Goal: Task Accomplishment & Management: Manage account settings

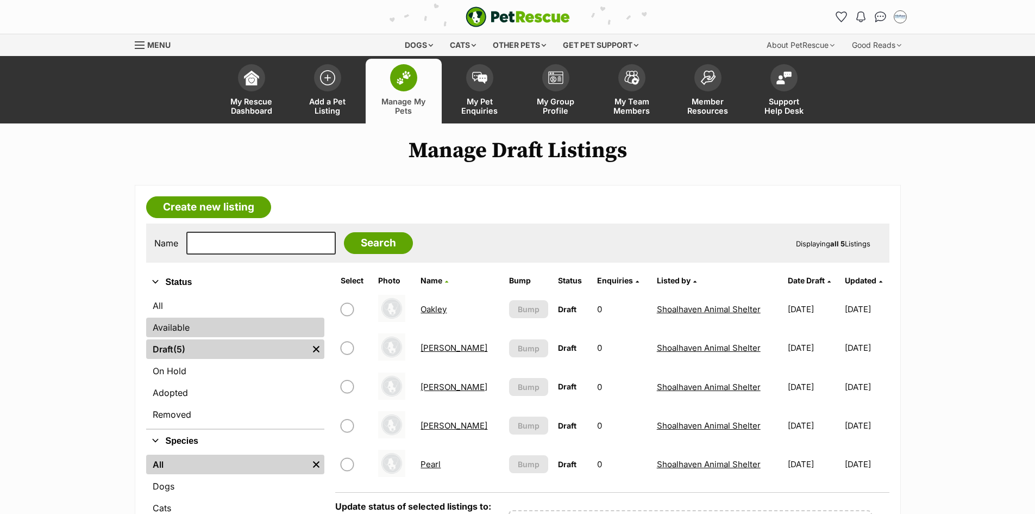
click at [204, 326] on link "Available" at bounding box center [235, 327] width 178 height 20
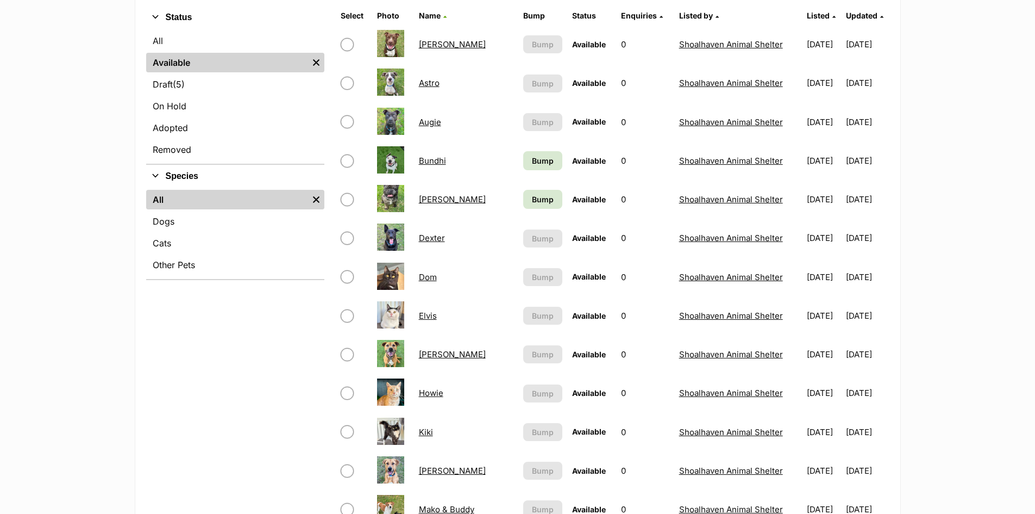
scroll to position [272, 0]
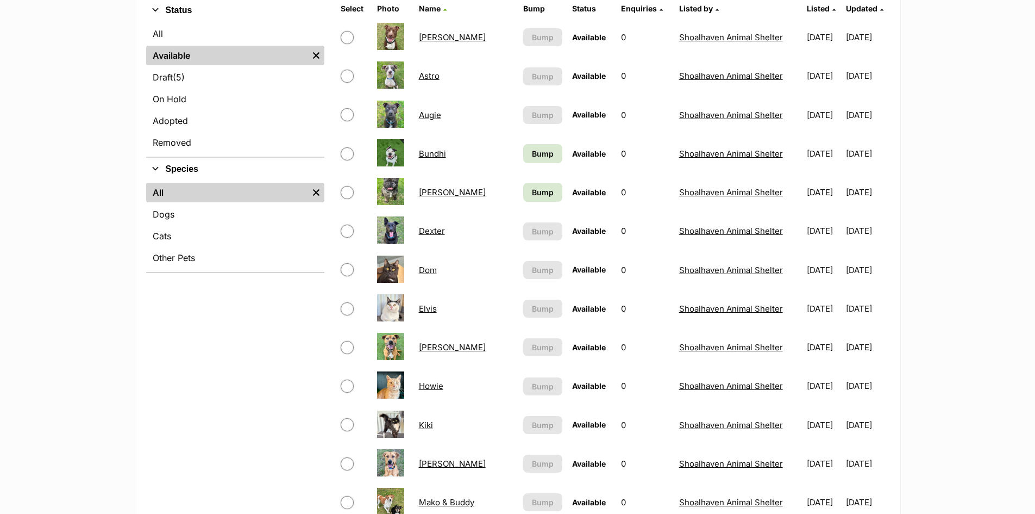
click at [428, 155] on link "Bundhi" at bounding box center [432, 153] width 27 height 10
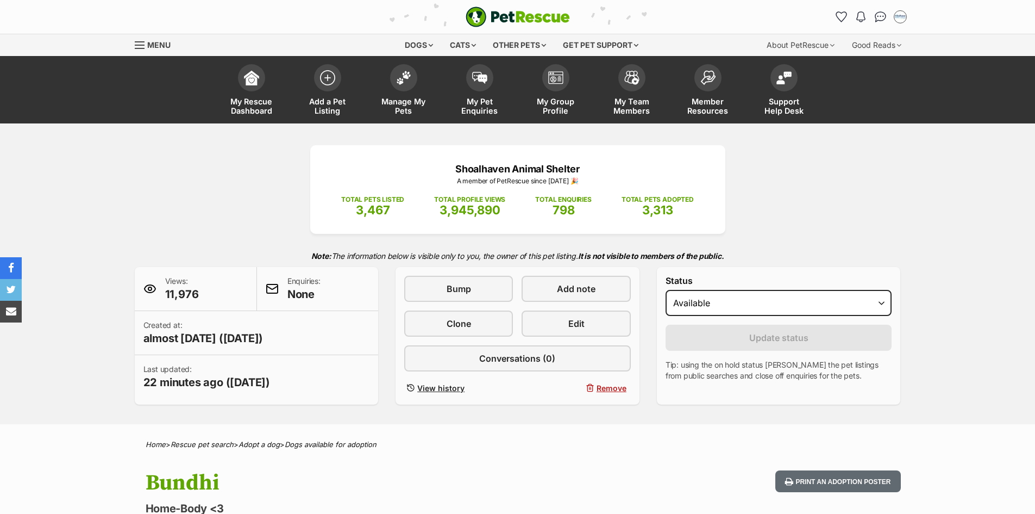
drag, startPoint x: 523, startPoint y: 454, endPoint x: 501, endPoint y: 487, distance: 39.9
click at [501, 487] on h1 "Bundhi" at bounding box center [376, 482] width 460 height 25
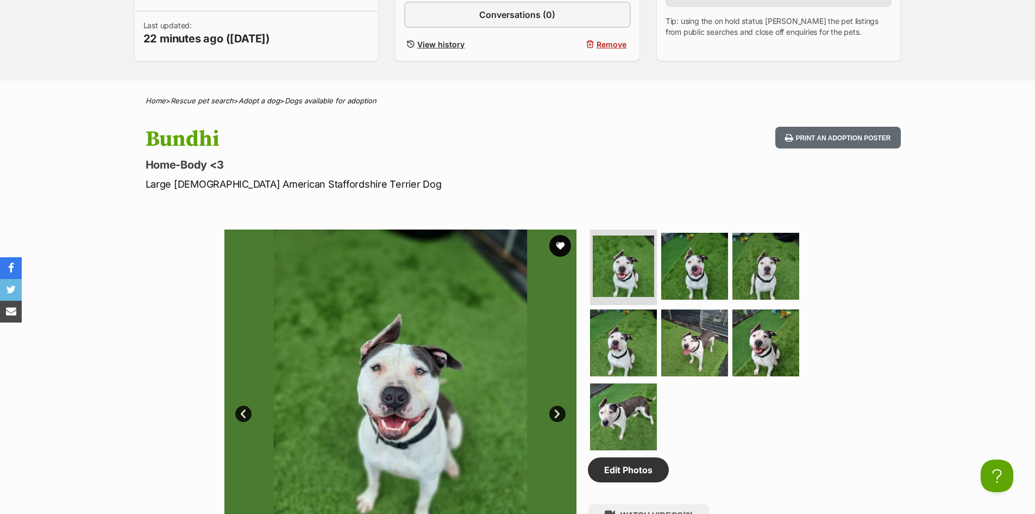
scroll to position [217, 0]
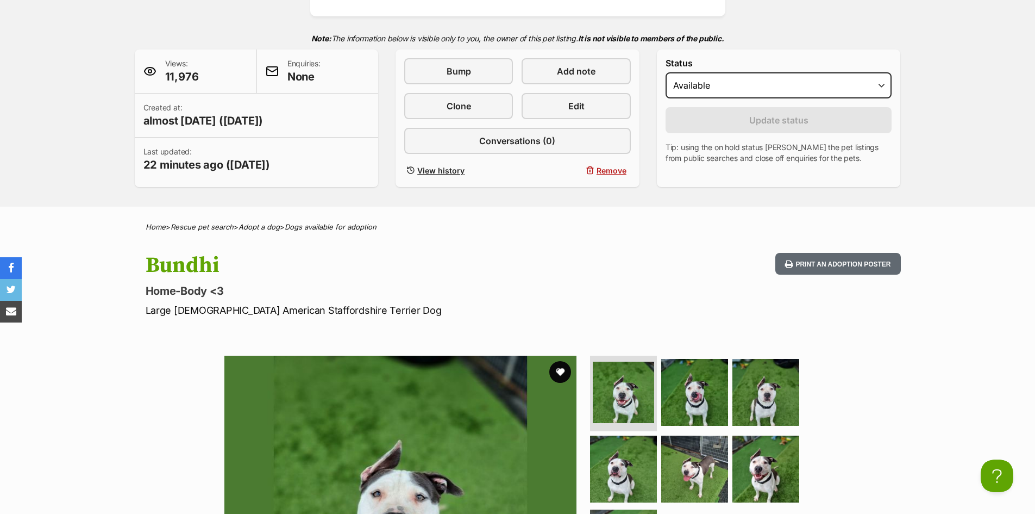
click at [645, 314] on div "Bundhi Home-Body <3 Large Male American Staffordshire Terrier Dog Print an adop…" at bounding box center [517, 285] width 799 height 65
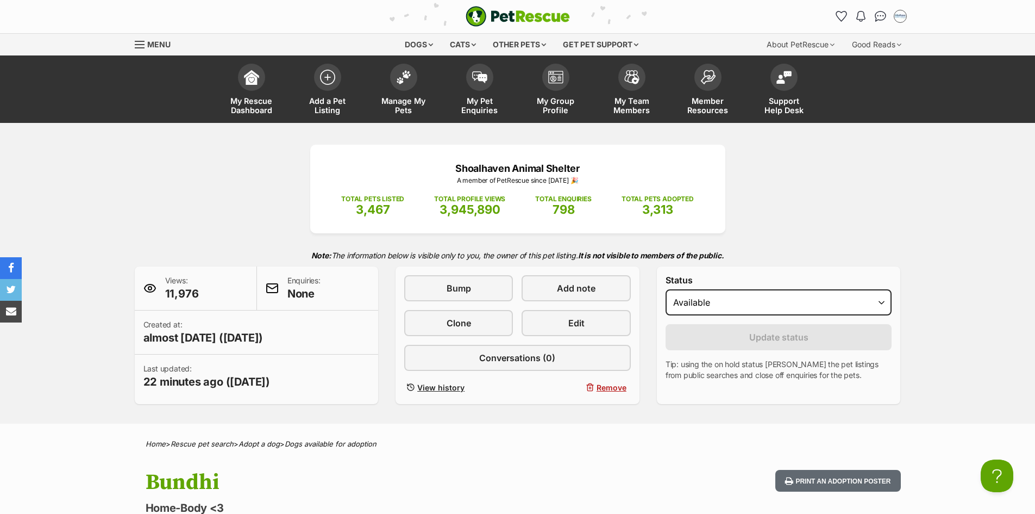
scroll to position [0, 0]
click at [417, 81] on link "Manage My Pets" at bounding box center [404, 91] width 76 height 65
